Goal: Task Accomplishment & Management: Manage account settings

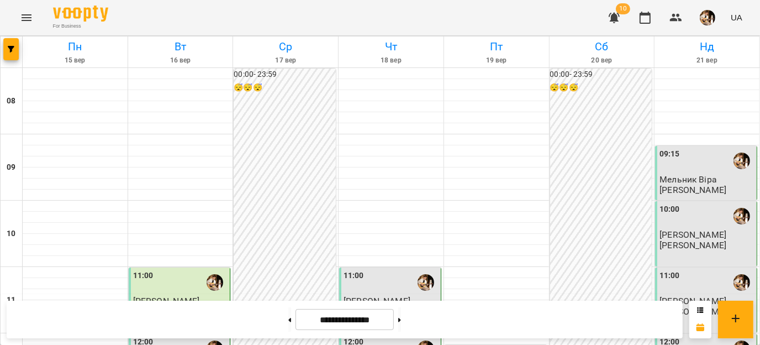
scroll to position [484, 0]
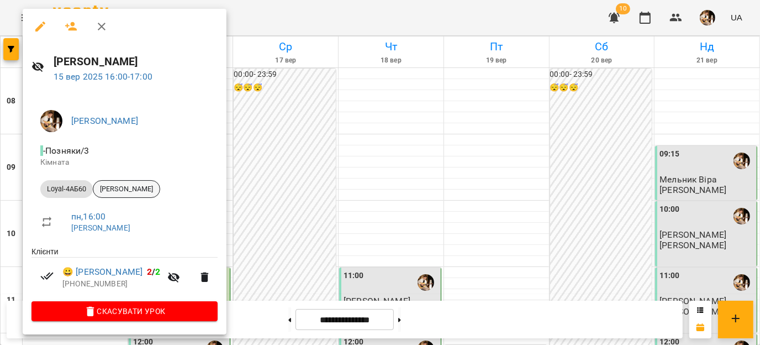
click at [144, 192] on span "[PERSON_NAME]" at bounding box center [126, 189] width 66 height 10
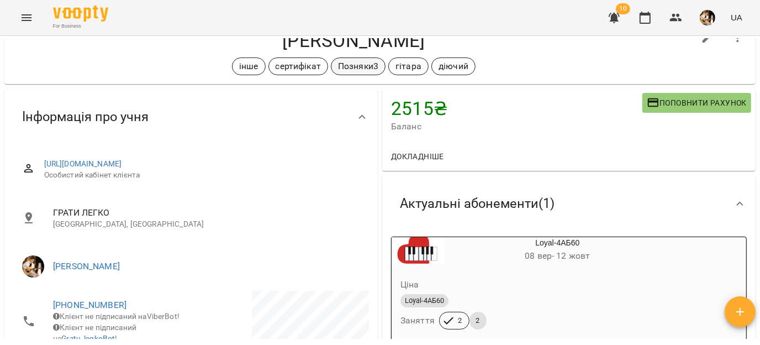
scroll to position [37, 0]
click at [652, 14] on button "button" at bounding box center [645, 17] width 27 height 27
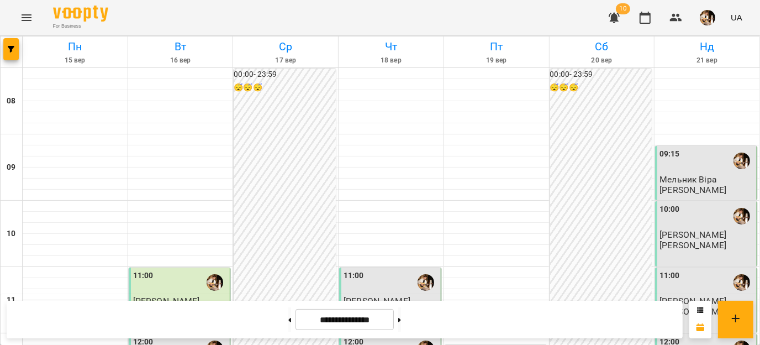
scroll to position [498, 0]
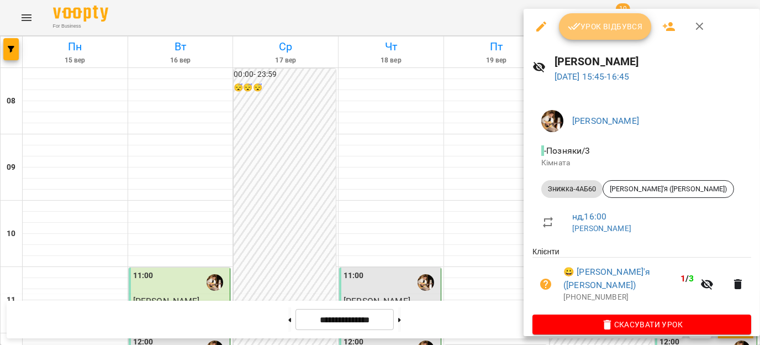
click at [606, 33] on button "Урок відбувся" at bounding box center [605, 26] width 93 height 27
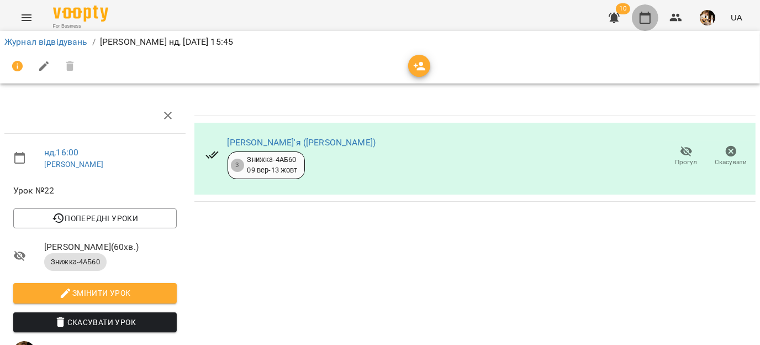
click at [651, 15] on icon "button" at bounding box center [645, 18] width 11 height 12
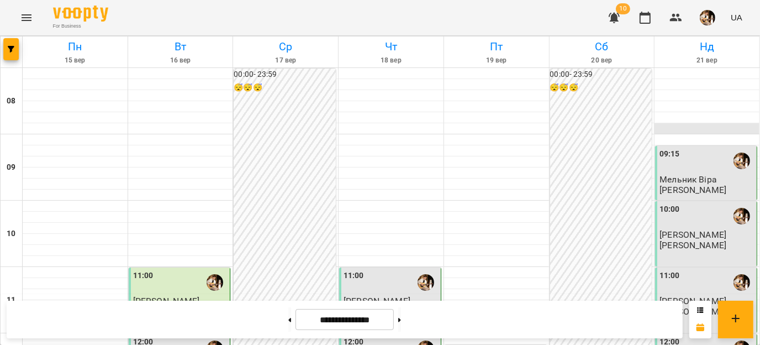
scroll to position [494, 0]
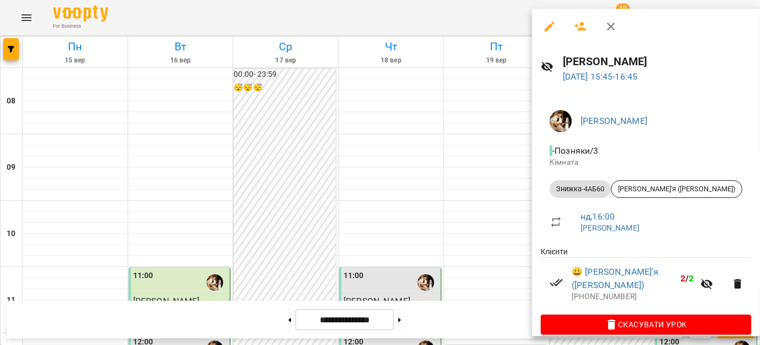
click at [495, 79] on div at bounding box center [380, 172] width 760 height 345
